Goal: Task Accomplishment & Management: Manage account settings

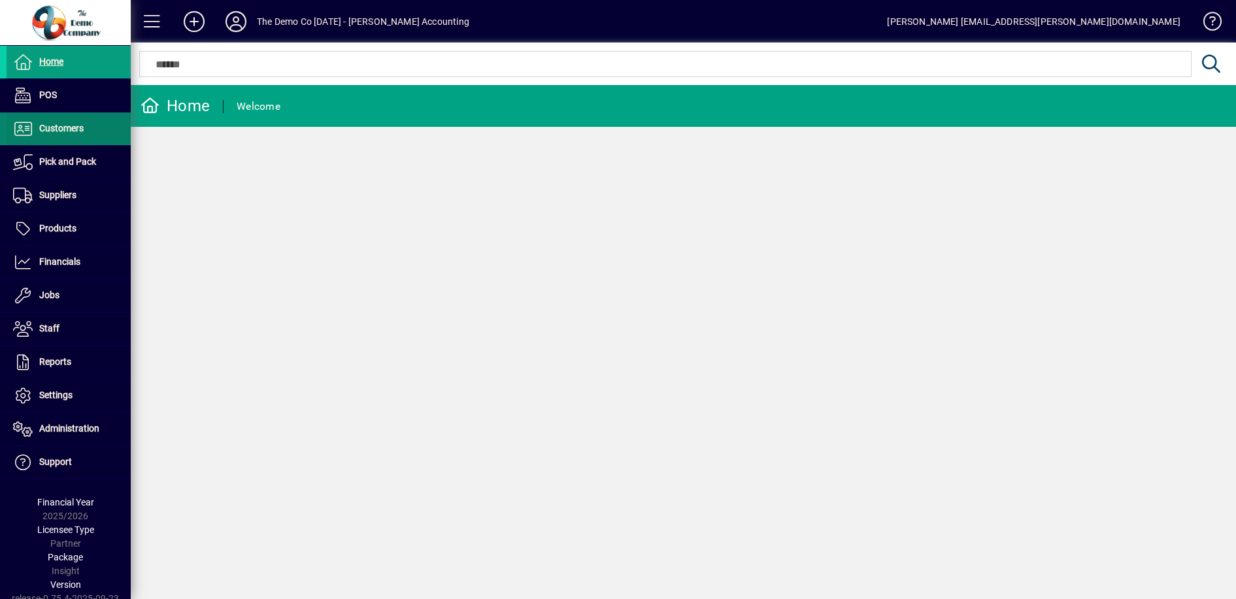
click at [61, 132] on span "Customers" at bounding box center [61, 128] width 44 height 10
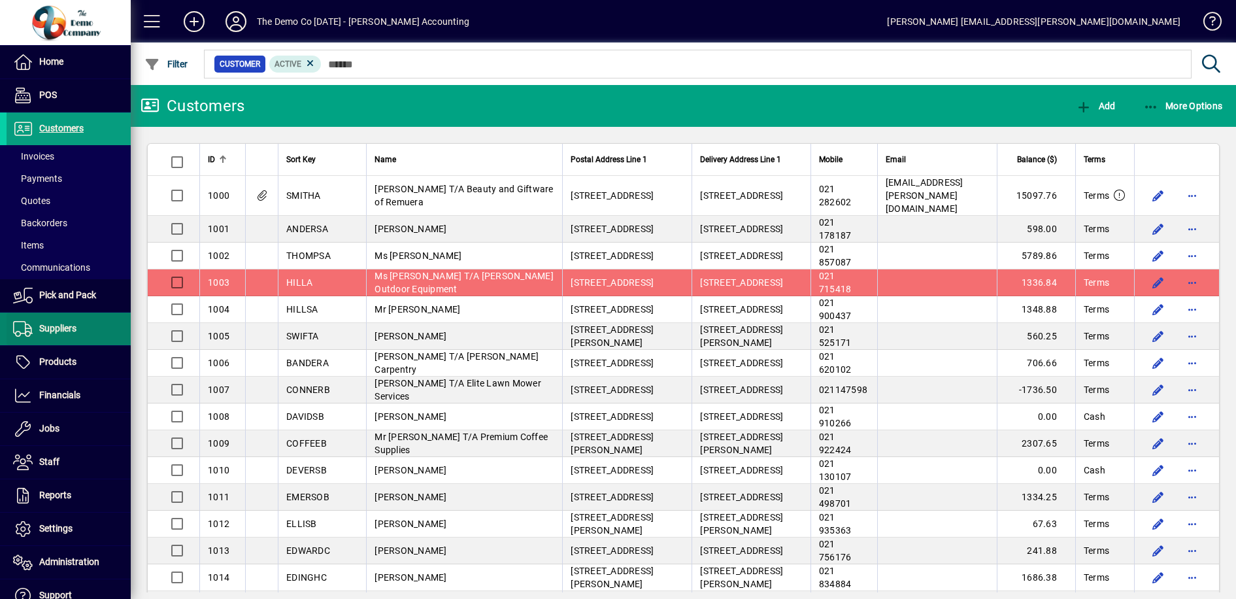
click at [65, 319] on span at bounding box center [69, 328] width 124 height 31
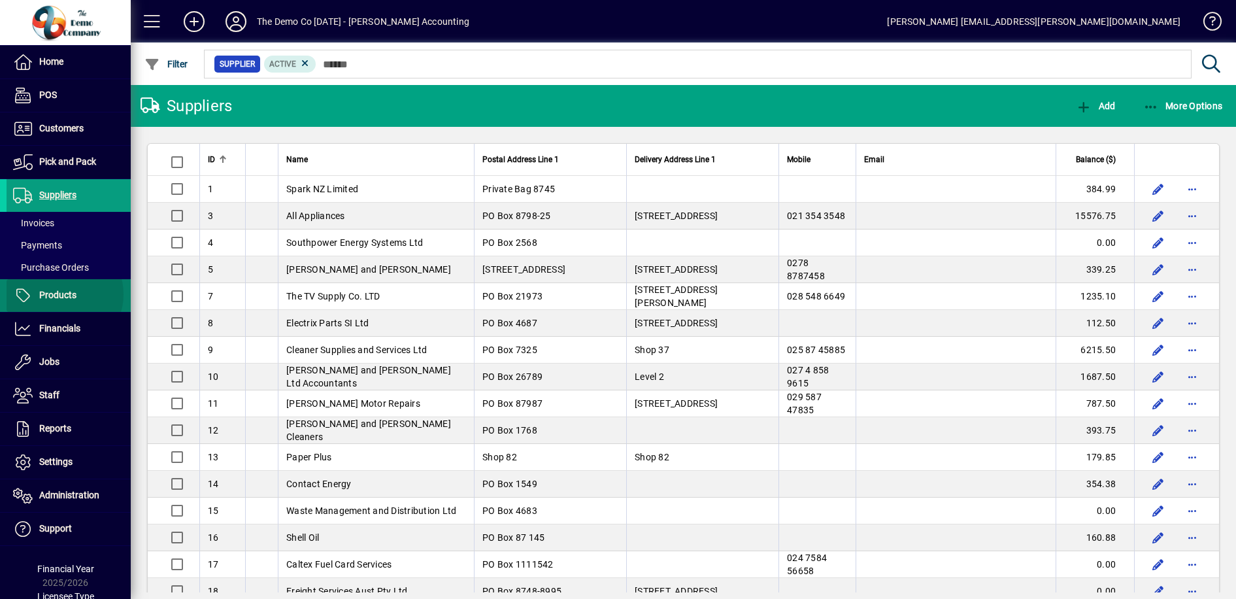
click at [60, 294] on span "Products" at bounding box center [57, 295] width 37 height 10
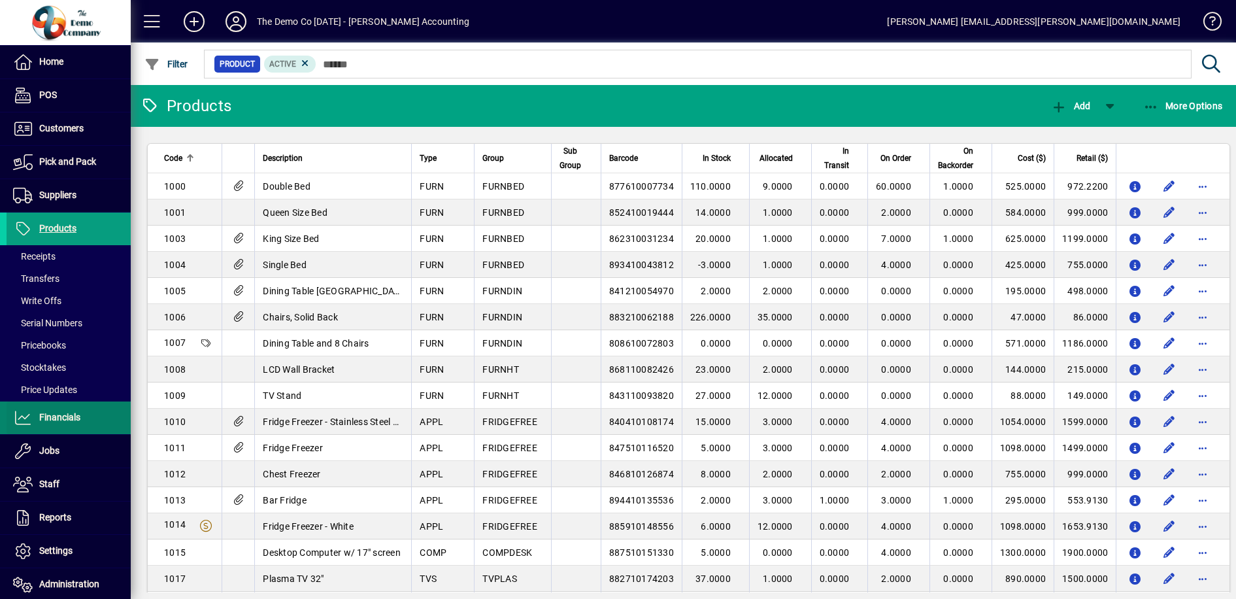
click at [76, 416] on span "Financials" at bounding box center [59, 417] width 41 height 10
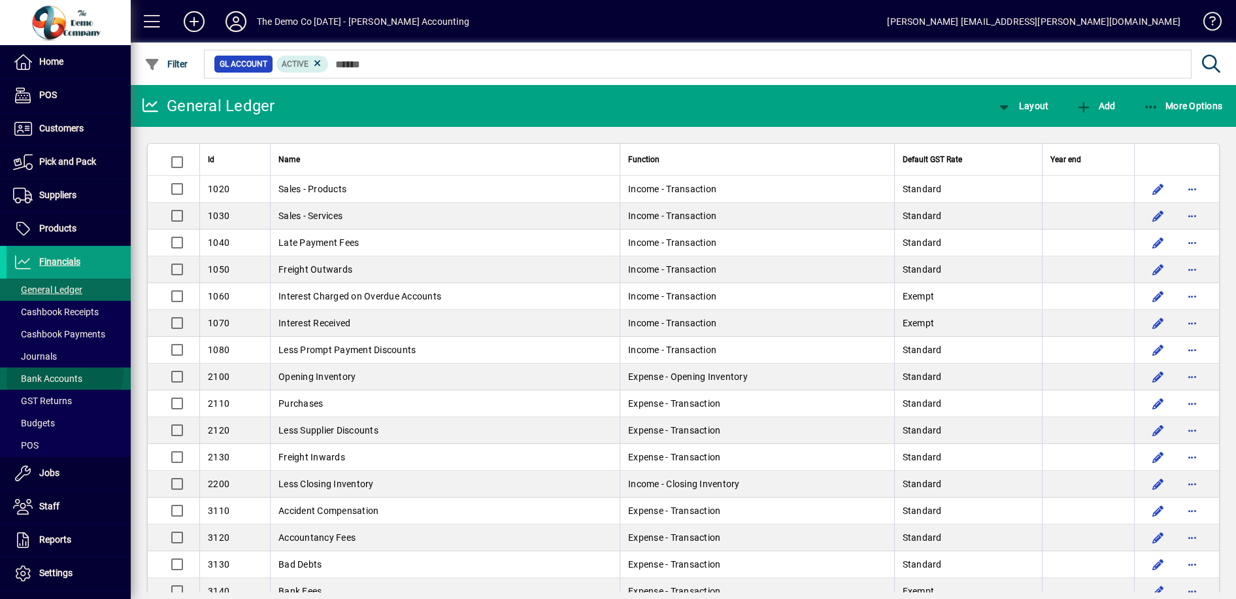
click at [63, 373] on span "Bank Accounts" at bounding box center [45, 379] width 76 height 14
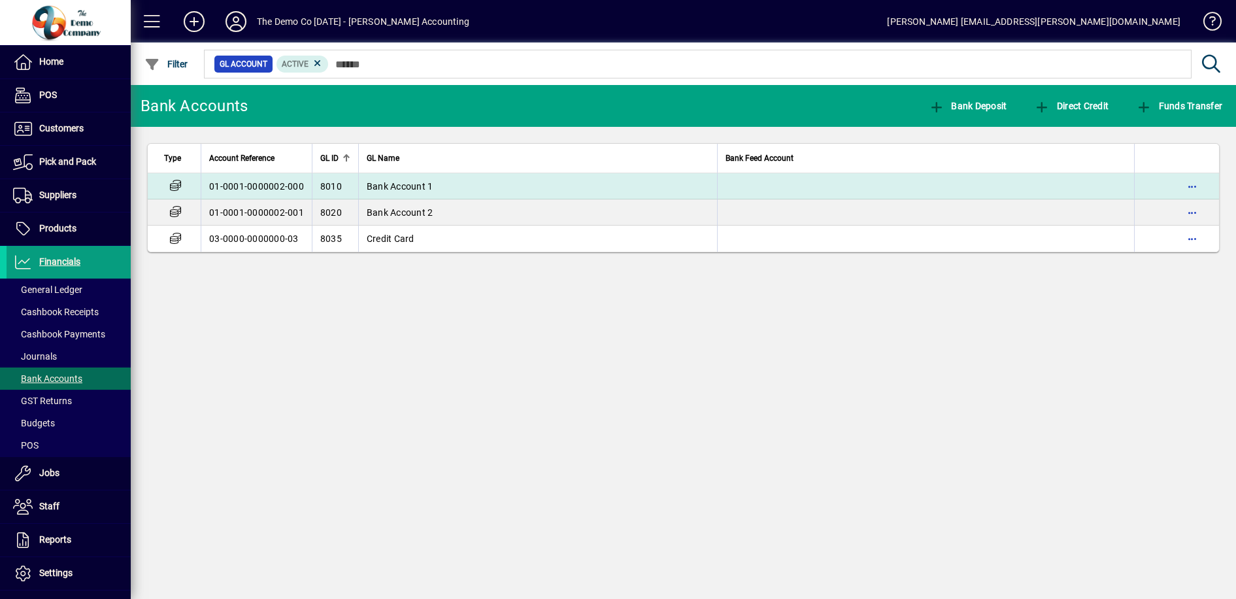
click at [441, 184] on td "Bank Account 1" at bounding box center [537, 186] width 359 height 26
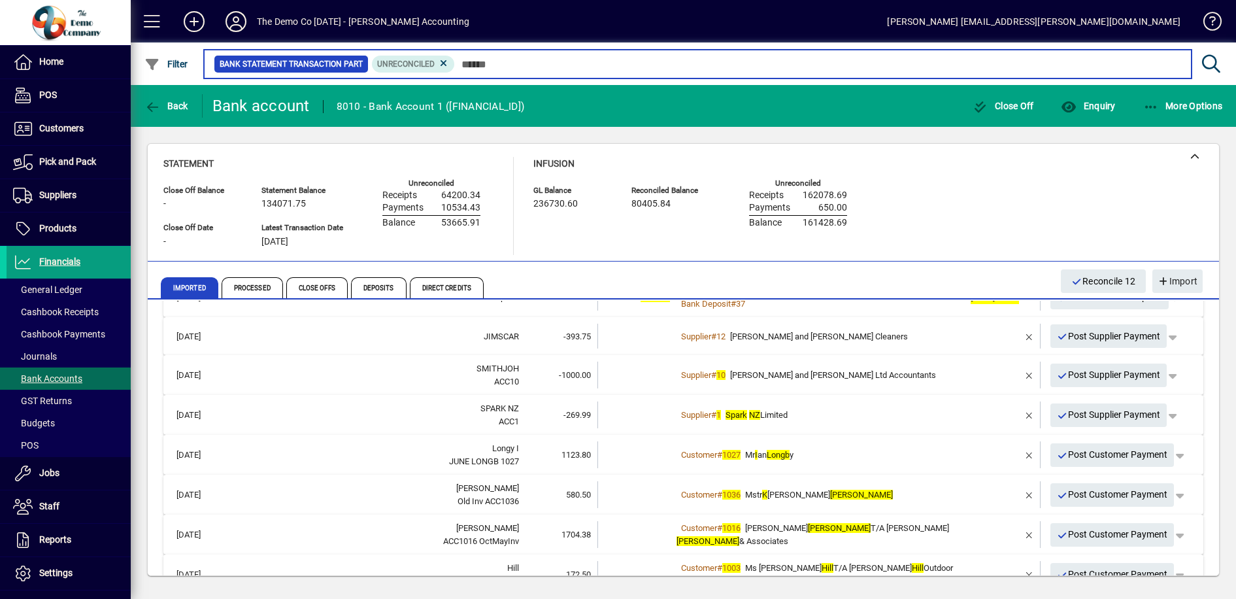
scroll to position [265, 0]
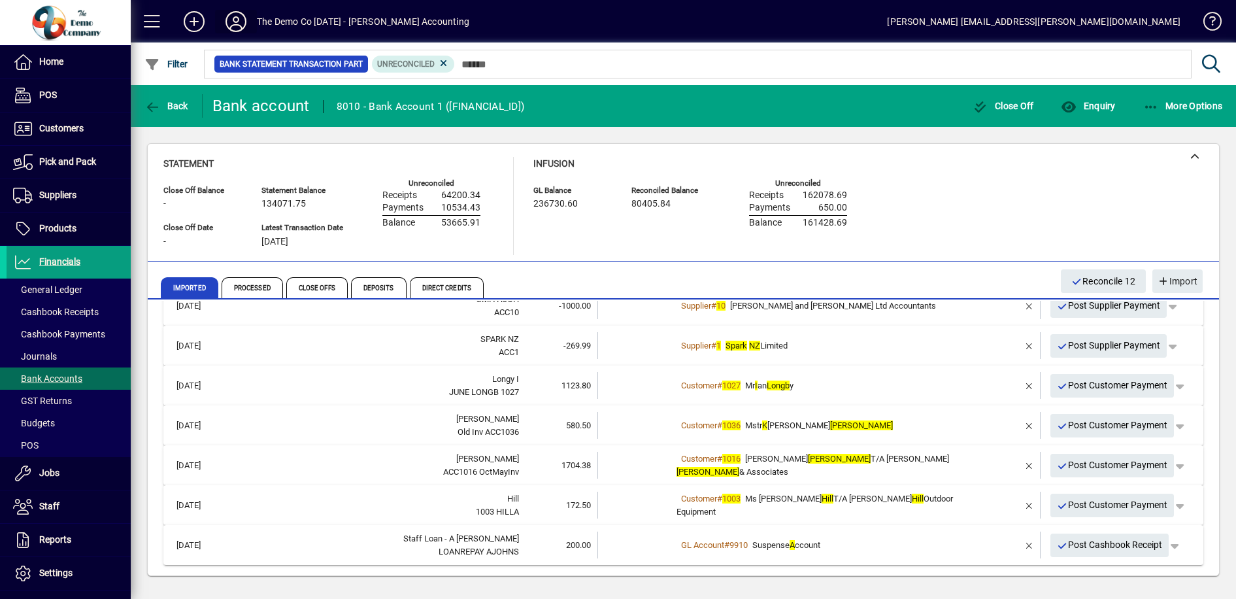
click at [234, 20] on icon at bounding box center [236, 21] width 26 height 21
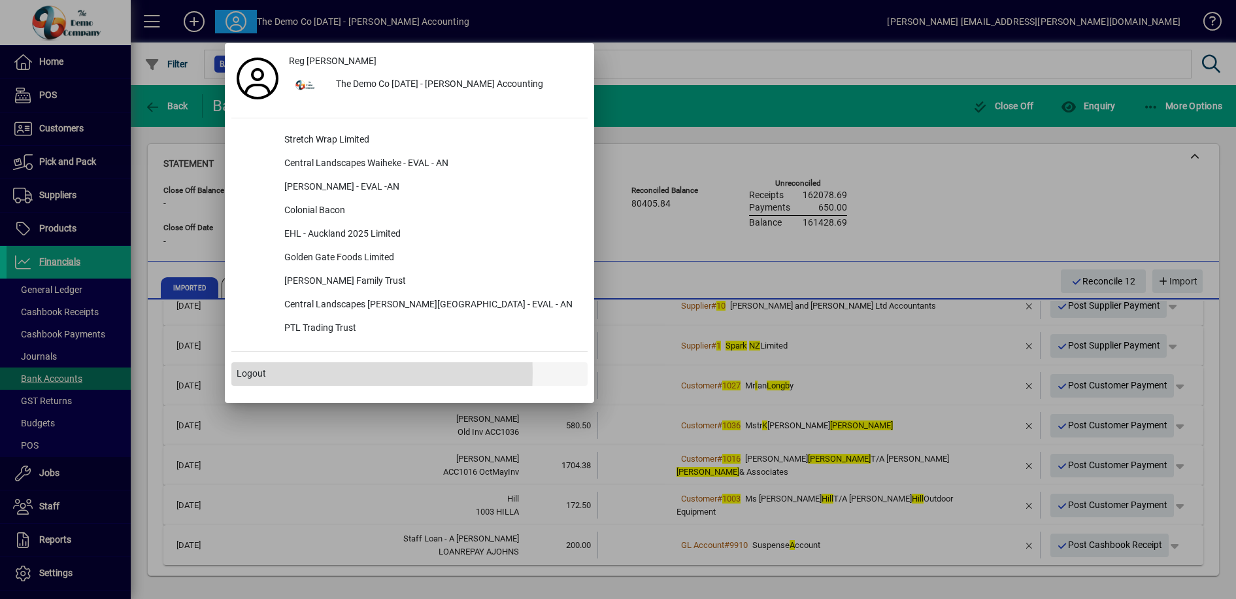
click at [261, 373] on span "Logout" at bounding box center [251, 374] width 29 height 14
